Goal: Task Accomplishment & Management: Complete application form

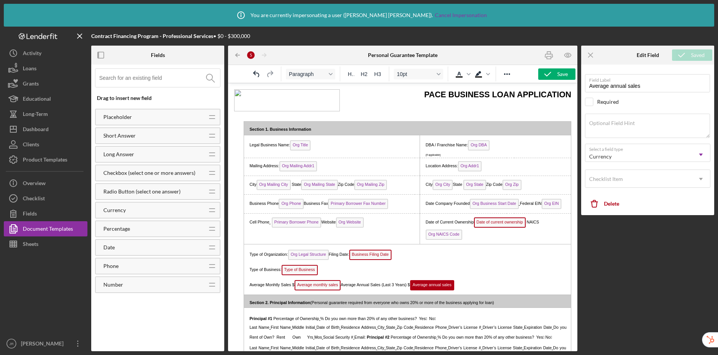
scroll to position [160, 0]
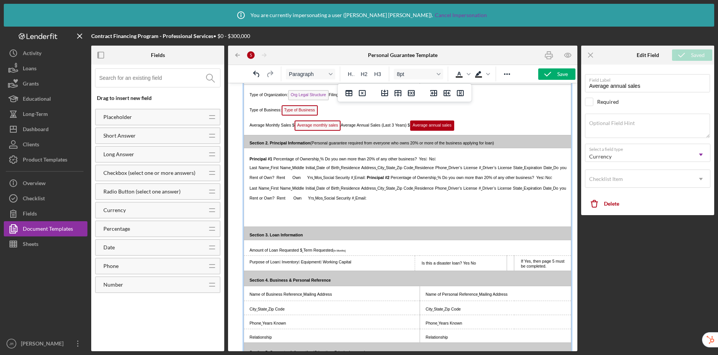
click at [323, 160] on span "%" at bounding box center [321, 159] width 3 height 5
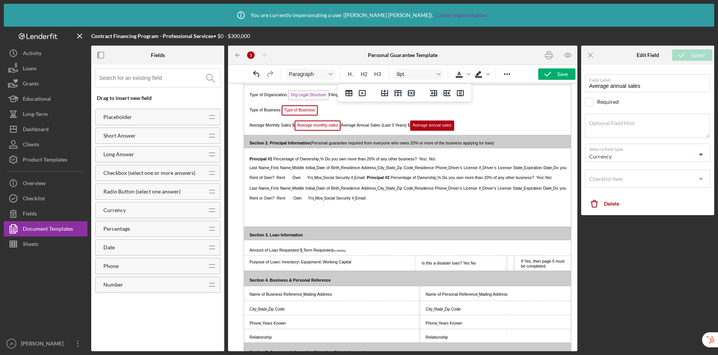
click at [148, 76] on input at bounding box center [159, 78] width 121 height 18
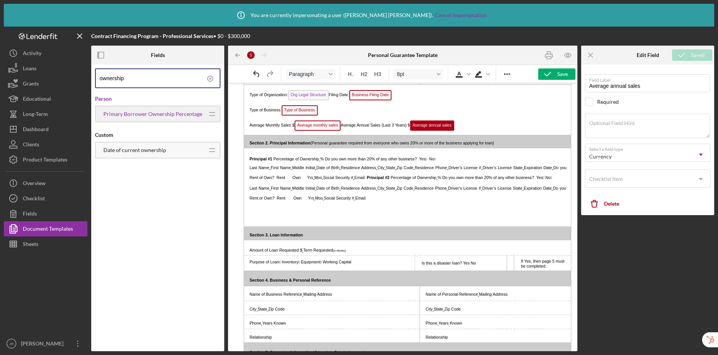
type input "ownership"
click at [211, 78] on icon at bounding box center [210, 78] width 19 height 19
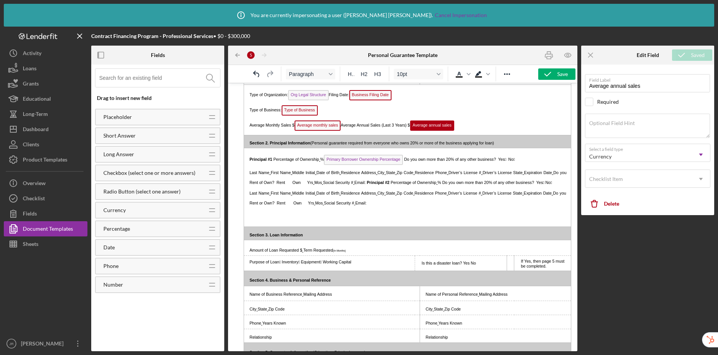
click at [136, 78] on input at bounding box center [159, 78] width 121 height 18
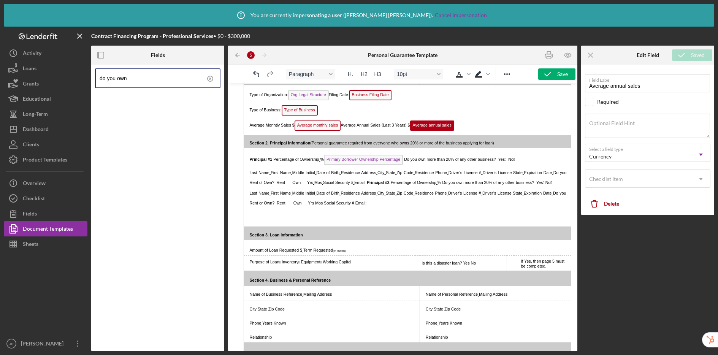
type input "do you own"
click at [211, 76] on icon at bounding box center [210, 78] width 19 height 19
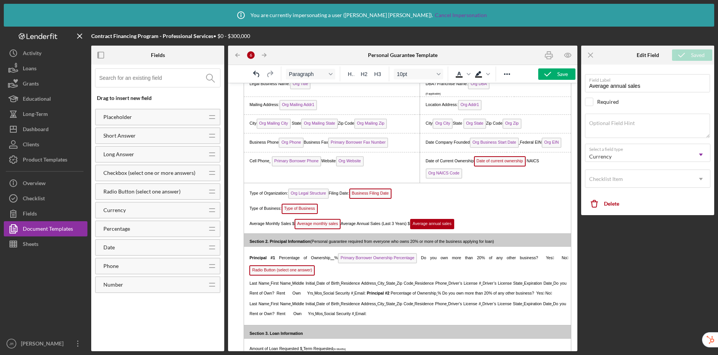
scroll to position [62, 0]
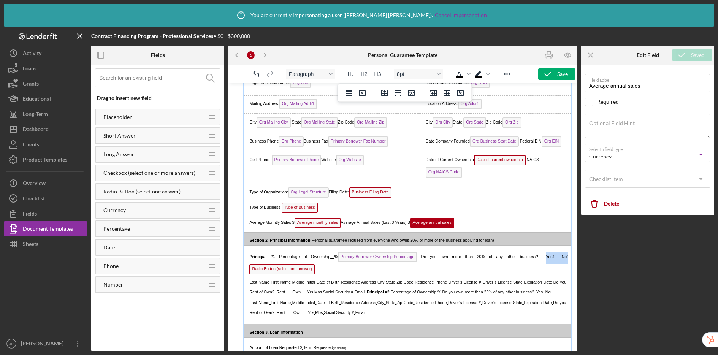
drag, startPoint x: 533, startPoint y: 257, endPoint x: 564, endPoint y: 258, distance: 31.2
click at [564, 258] on html "PACE BUSINESS LOAN APPLICATION Section 1. Business Information Legal Business N…" at bounding box center [402, 260] width 349 height 479
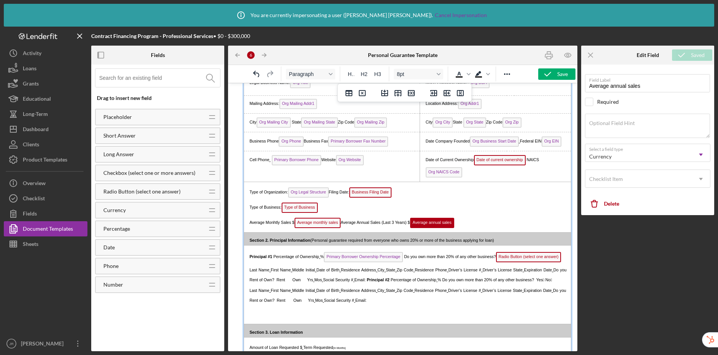
click at [496, 262] on span "Radio Button (select one answer)" at bounding box center [528, 257] width 65 height 10
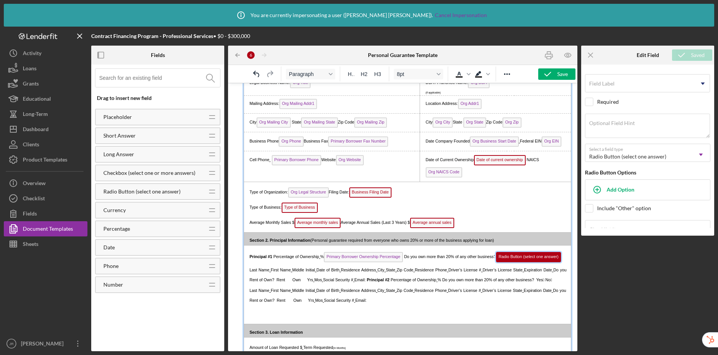
scroll to position [115, 0]
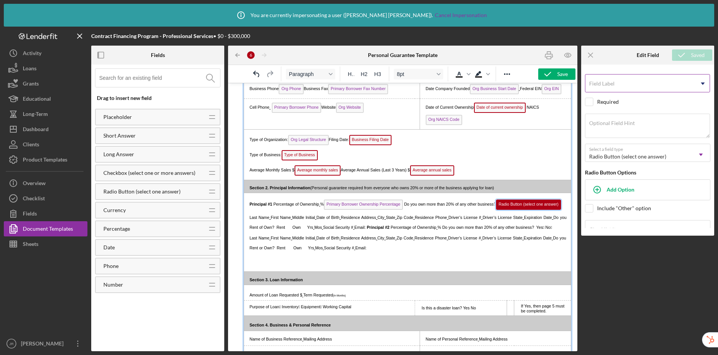
click at [606, 84] on label "Field Label" at bounding box center [601, 84] width 25 height 6
click at [606, 84] on input "Field Label" at bounding box center [647, 83] width 125 height 18
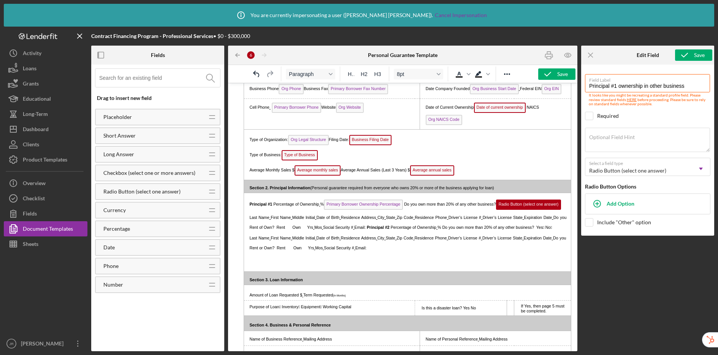
type input "Principal #1 ownership in other business"
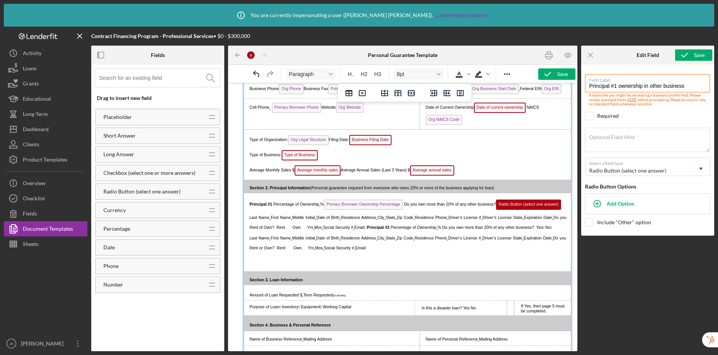
drag, startPoint x: 432, startPoint y: 204, endPoint x: 563, endPoint y: 209, distance: 130.9
click at [563, 209] on td "Principal #1 Percentage of Ownership % Primary Borrower Ownership Percentage Do…" at bounding box center [407, 232] width 327 height 79
copy span "Do you own more than 20% of any other business?"
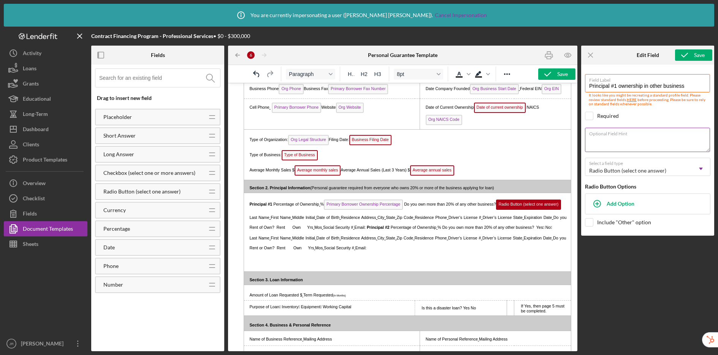
click at [613, 141] on textarea "Optional Field Hint" at bounding box center [647, 140] width 125 height 24
paste textarea "Do you own more than 20% of any other business?"
type textarea "Do you own more than 20% of any other business?"
click at [619, 203] on div "Add Option" at bounding box center [621, 203] width 28 height 14
type input "Yes"
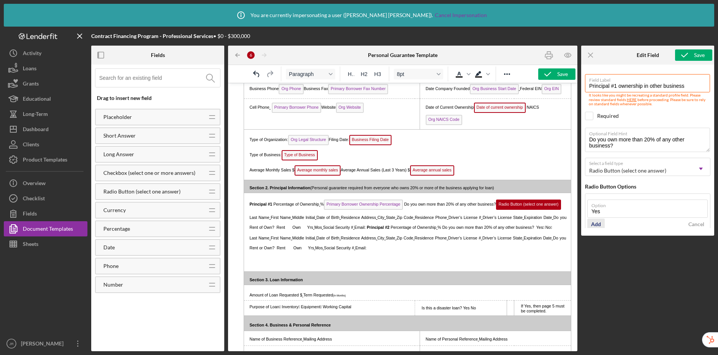
click at [599, 222] on div "Add" at bounding box center [596, 224] width 10 height 11
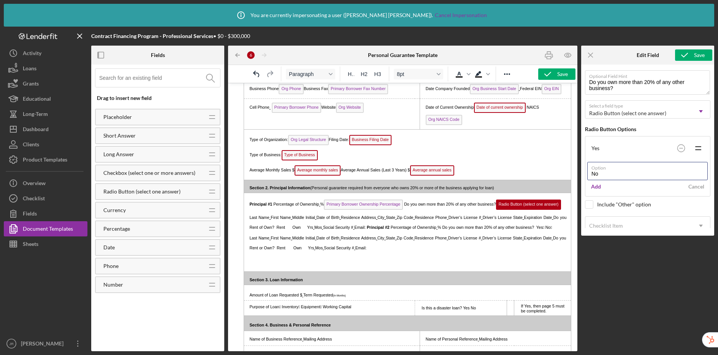
scroll to position [62, 0]
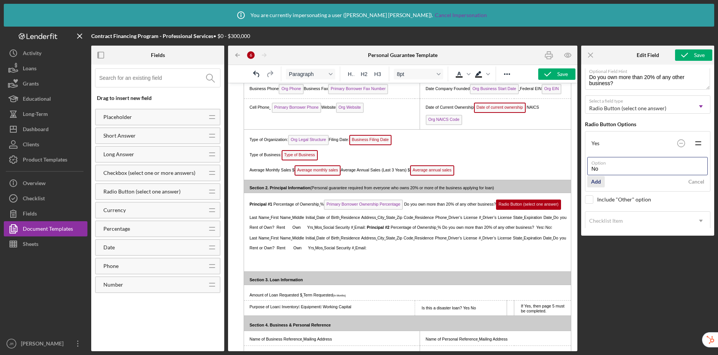
type input "No"
click at [599, 183] on div "Add" at bounding box center [596, 181] width 10 height 11
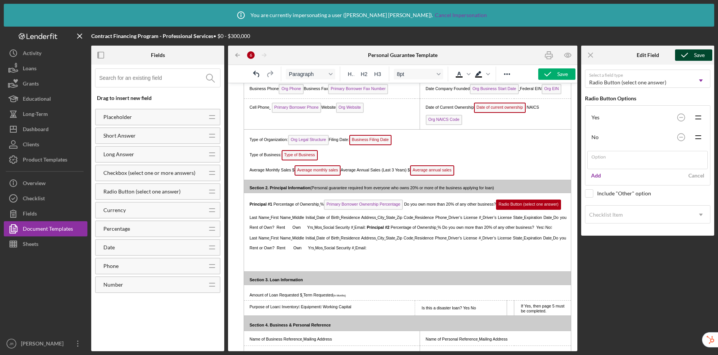
click at [691, 55] on icon "submit" at bounding box center [684, 55] width 19 height 19
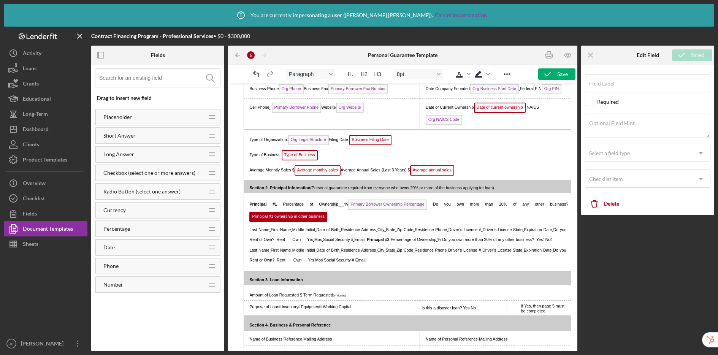
type input "Principal #1 ownership in other business"
type textarea "Do you own more than 20% of any other business?"
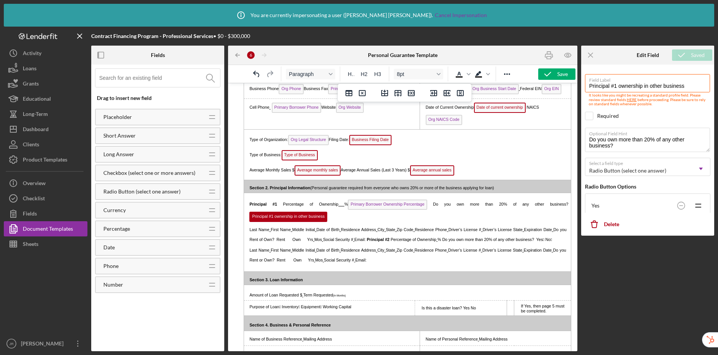
click at [271, 231] on span "First Name" at bounding box center [281, 229] width 20 height 5
click at [148, 80] on input at bounding box center [159, 78] width 121 height 18
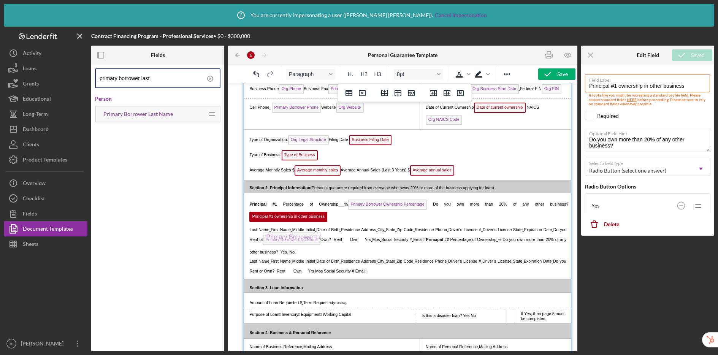
drag, startPoint x: 277, startPoint y: 241, endPoint x: 270, endPoint y: 230, distance: 13.2
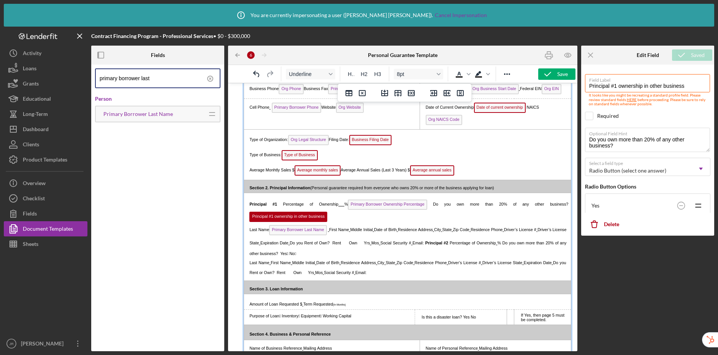
click at [333, 232] on span "First Name" at bounding box center [339, 229] width 20 height 5
click at [354, 230] on span "Middle Initial" at bounding box center [360, 229] width 23 height 5
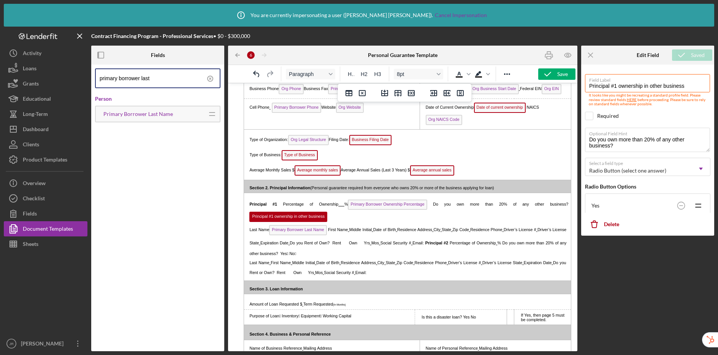
click at [173, 77] on input "primary borrower last" at bounding box center [160, 78] width 120 height 18
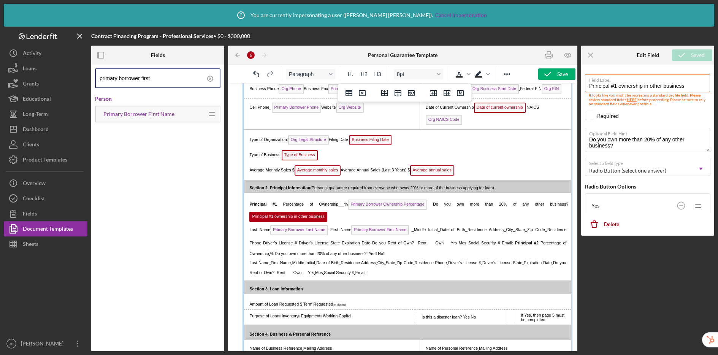
click at [351, 232] on p "Last Name Primary Borrower Last Name First Name Primary Borrower First Name Mid…" at bounding box center [406, 241] width 320 height 33
click at [415, 230] on span "Middle Initial" at bounding box center [426, 229] width 24 height 5
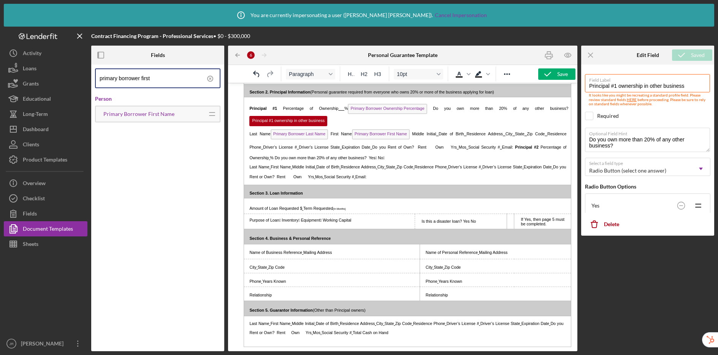
scroll to position [206, 0]
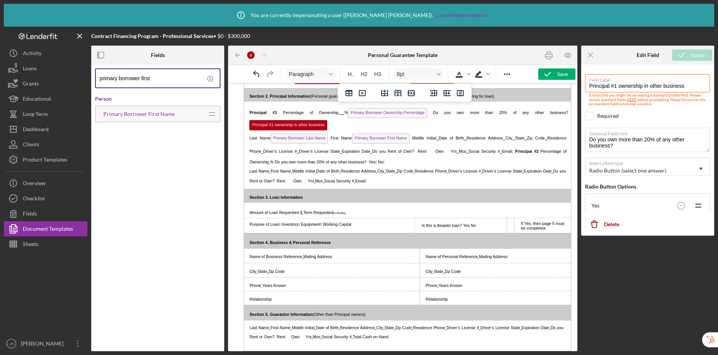
click at [441, 140] on span "Date of Birth" at bounding box center [451, 138] width 25 height 5
drag, startPoint x: 175, startPoint y: 80, endPoint x: 92, endPoint y: 76, distance: 82.6
click at [92, 76] on div "primary borrower first Person Primary Borrower First Name Icon/Drag" at bounding box center [157, 208] width 133 height 287
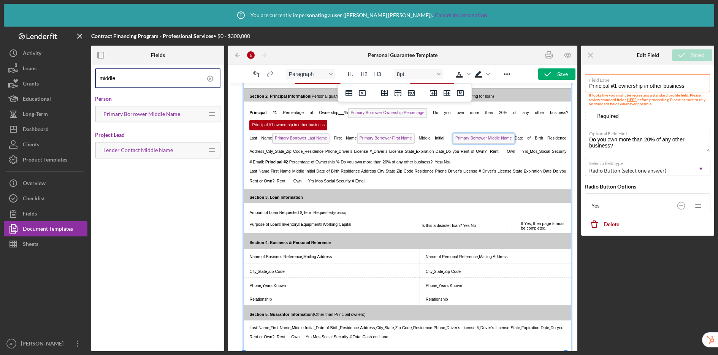
click at [482, 140] on span "Primary Borrower Middle Name" at bounding box center [484, 138] width 62 height 10
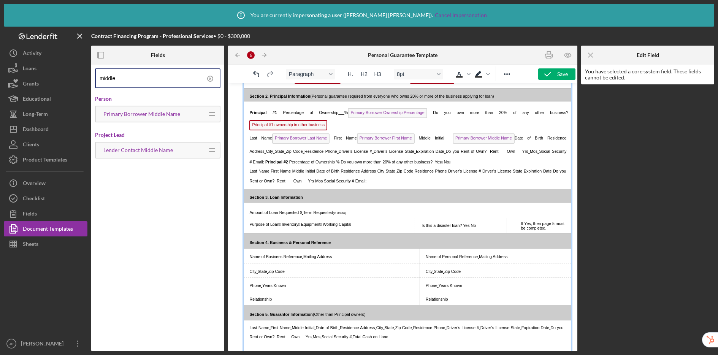
scroll to position [128, 0]
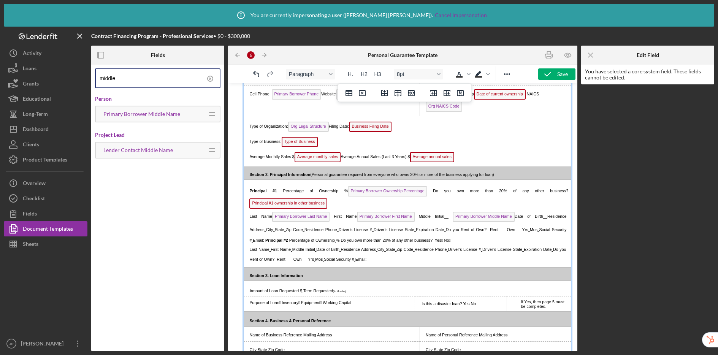
click at [452, 242] on p "Last Name Primary Borrower Last Name First Name Primary Borrower First Name Mid…" at bounding box center [406, 227] width 320 height 33
click at [506, 215] on span "Primary Borrower Middle Name Date of Birth" at bounding box center [496, 216] width 95 height 5
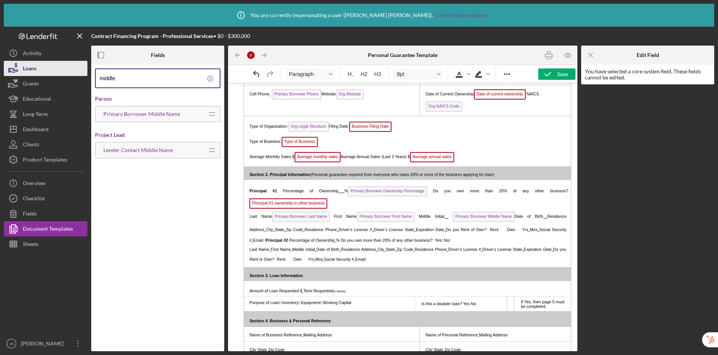
drag, startPoint x: 127, startPoint y: 78, endPoint x: 72, endPoint y: 75, distance: 54.8
click at [72, 75] on div "Contract Financing Program - Professional Services • $0 - $300,000 Fields middl…" at bounding box center [359, 189] width 710 height 325
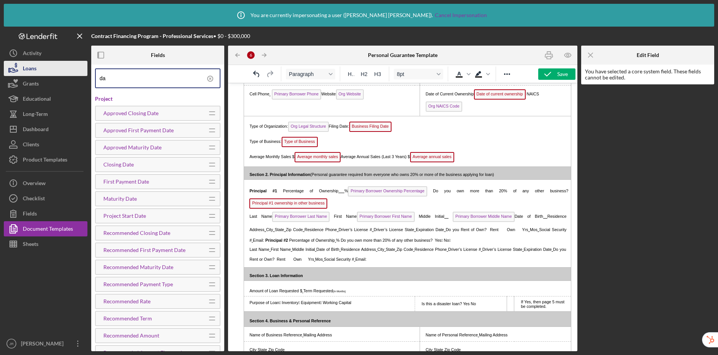
type input "d"
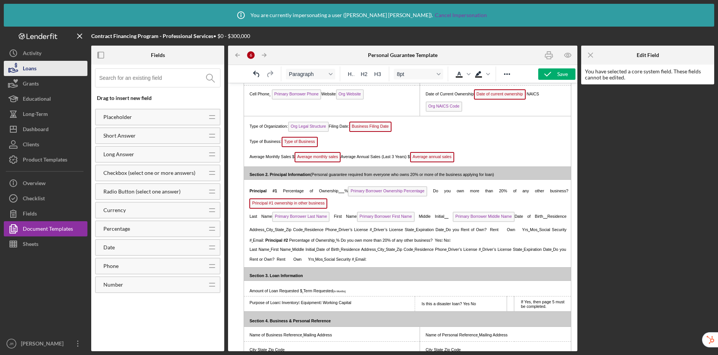
type input "o"
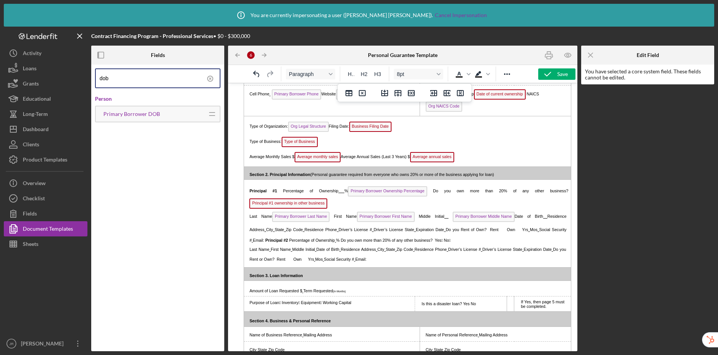
click at [526, 216] on span "Residence Address" at bounding box center [407, 223] width 317 height 18
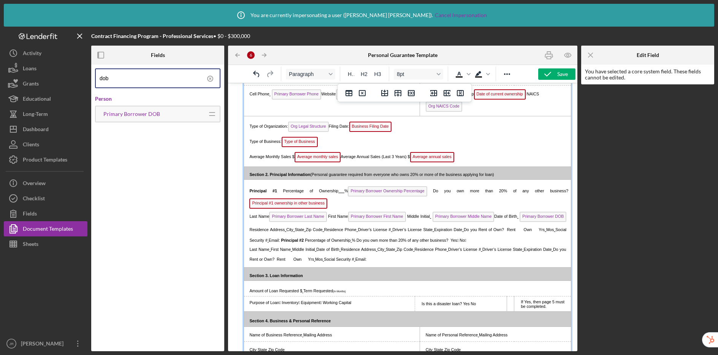
click at [297, 230] on span "Primary Borrower DOB Residence Address" at bounding box center [407, 223] width 317 height 18
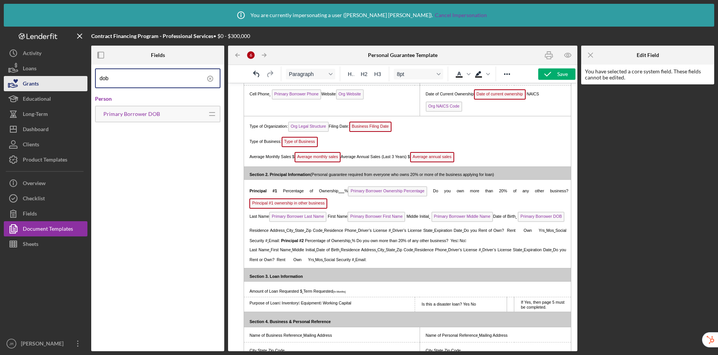
drag, startPoint x: 99, startPoint y: 78, endPoint x: 86, endPoint y: 77, distance: 13.0
click at [86, 77] on div "Contract Financing Program - Professional Services • $0 - $300,000 Fields dob P…" at bounding box center [359, 189] width 710 height 325
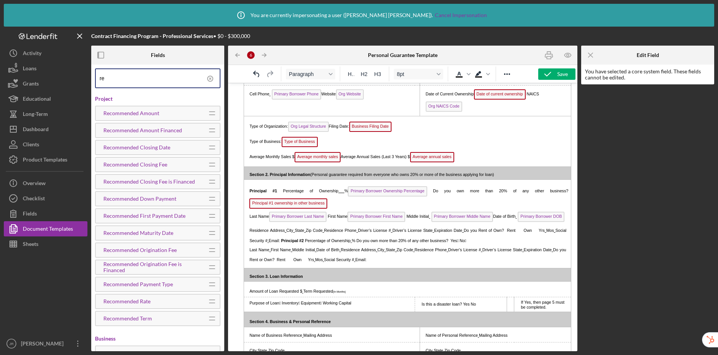
type input "r"
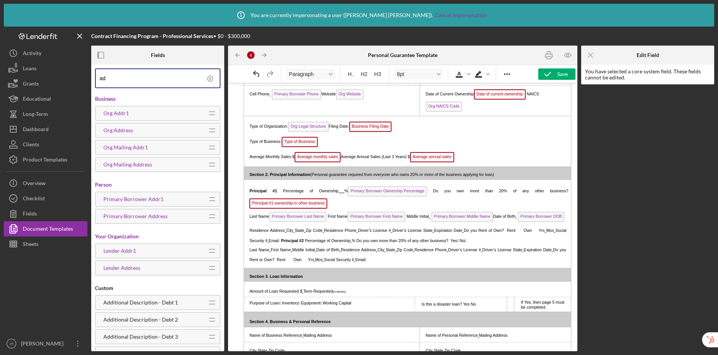
type input "a"
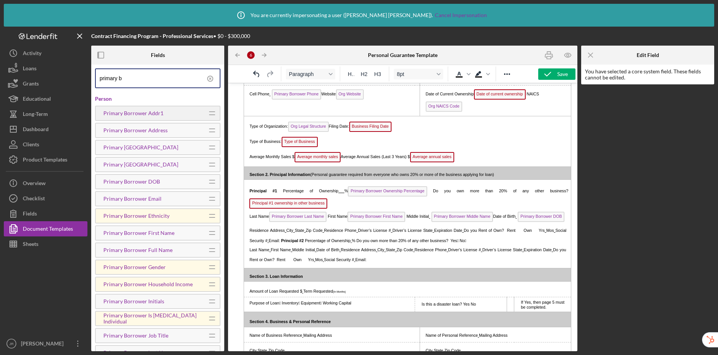
type input "primary b"
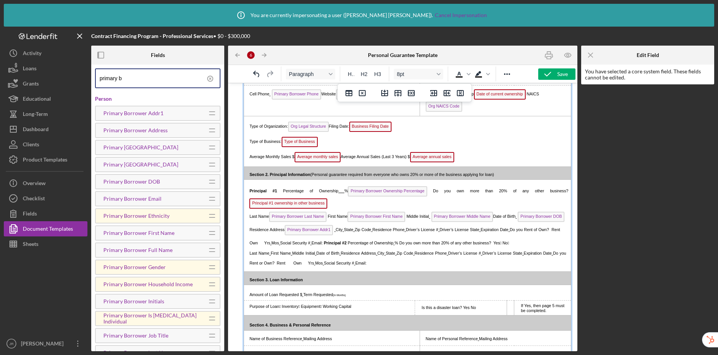
click at [283, 232] on span "Residence Address Primary Borrower Addr1" at bounding box center [291, 229] width 85 height 5
